Goal: Information Seeking & Learning: Learn about a topic

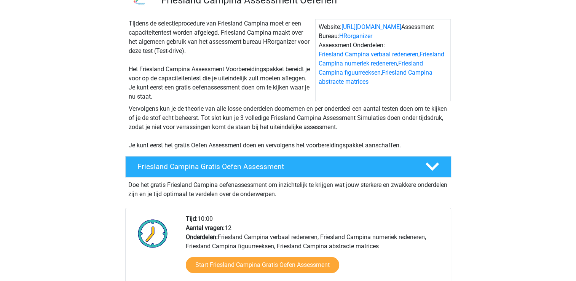
scroll to position [76, 0]
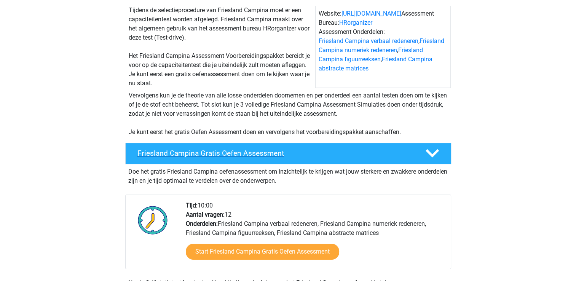
click at [230, 153] on h4 "Friesland Campina Gratis Oefen Assessment" at bounding box center [275, 153] width 276 height 9
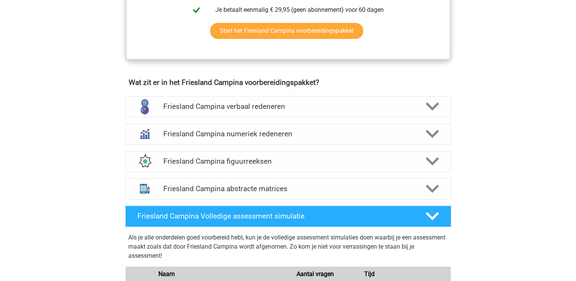
scroll to position [343, 0]
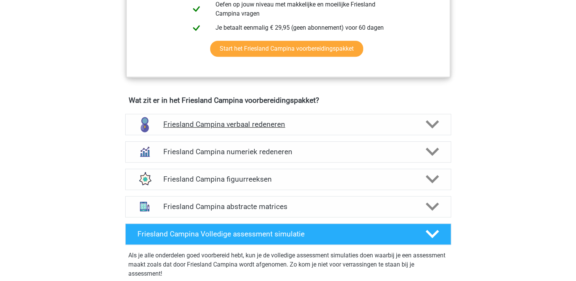
click at [252, 123] on h4 "Friesland Campina verbaal redeneren" at bounding box center [287, 124] width 249 height 9
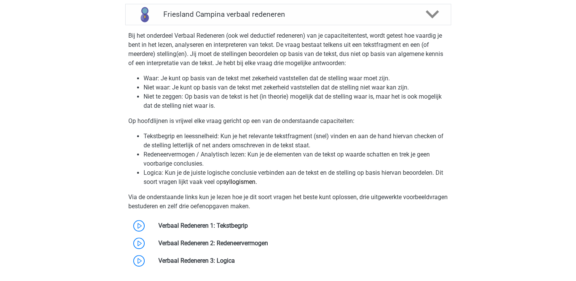
scroll to position [474, 0]
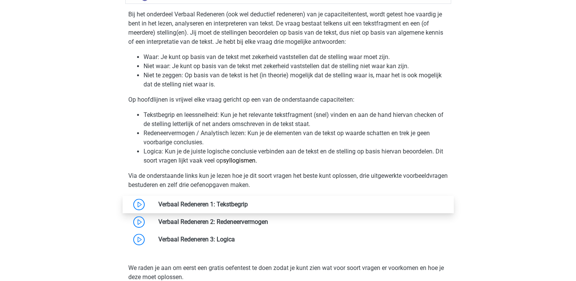
click at [248, 205] on link at bounding box center [248, 204] width 0 height 7
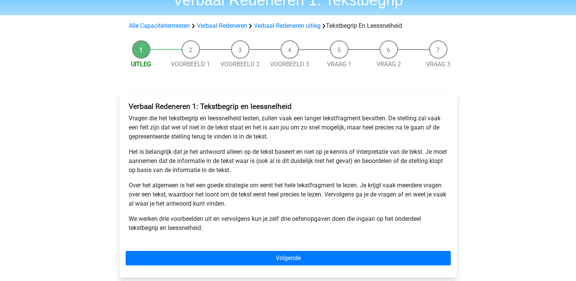
scroll to position [76, 0]
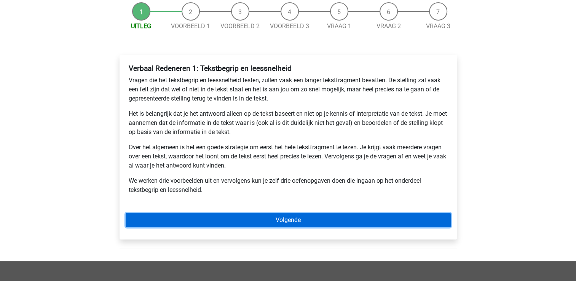
click at [293, 220] on link "Volgende" at bounding box center [288, 220] width 325 height 14
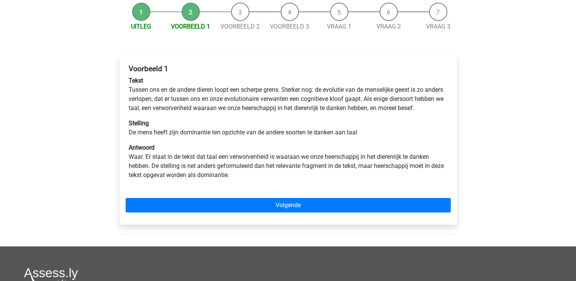
scroll to position [76, 0]
